Goal: Find specific page/section: Find specific page/section

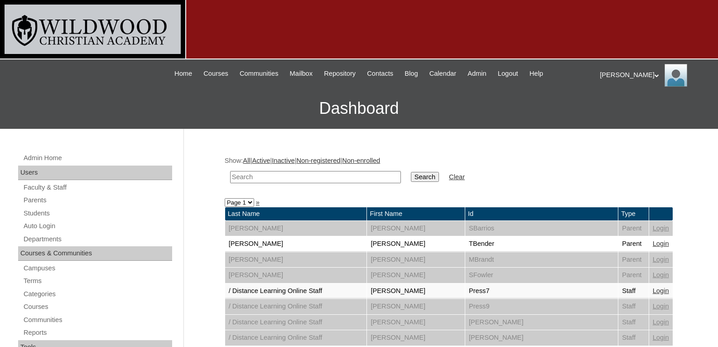
click at [345, 174] on input "text" at bounding box center [315, 177] width 171 height 12
type input "mxl"
click at [411, 172] on input "Search" at bounding box center [425, 177] width 28 height 10
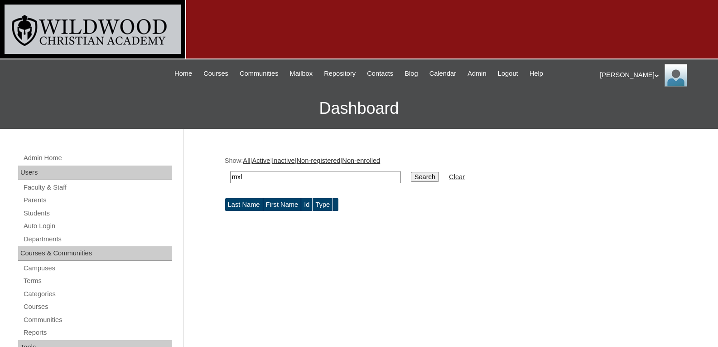
click at [345, 174] on input "mxl" at bounding box center [315, 177] width 171 height 12
type input "mcl"
click at [411, 172] on input "Search" at bounding box center [425, 177] width 28 height 10
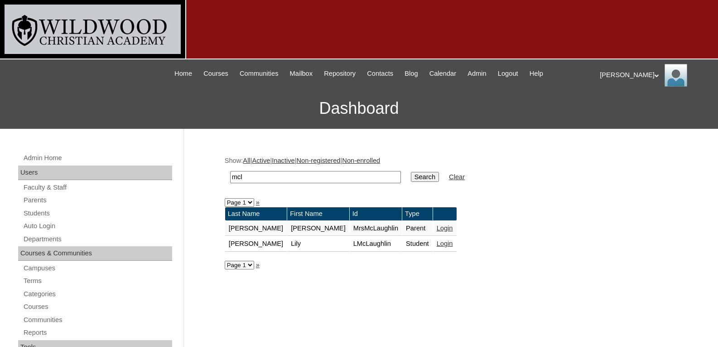
click at [433, 232] on td "Login" at bounding box center [445, 228] width 24 height 15
click at [437, 229] on link "Login" at bounding box center [445, 227] width 16 height 7
